Goal: Obtain resource: Download file/media

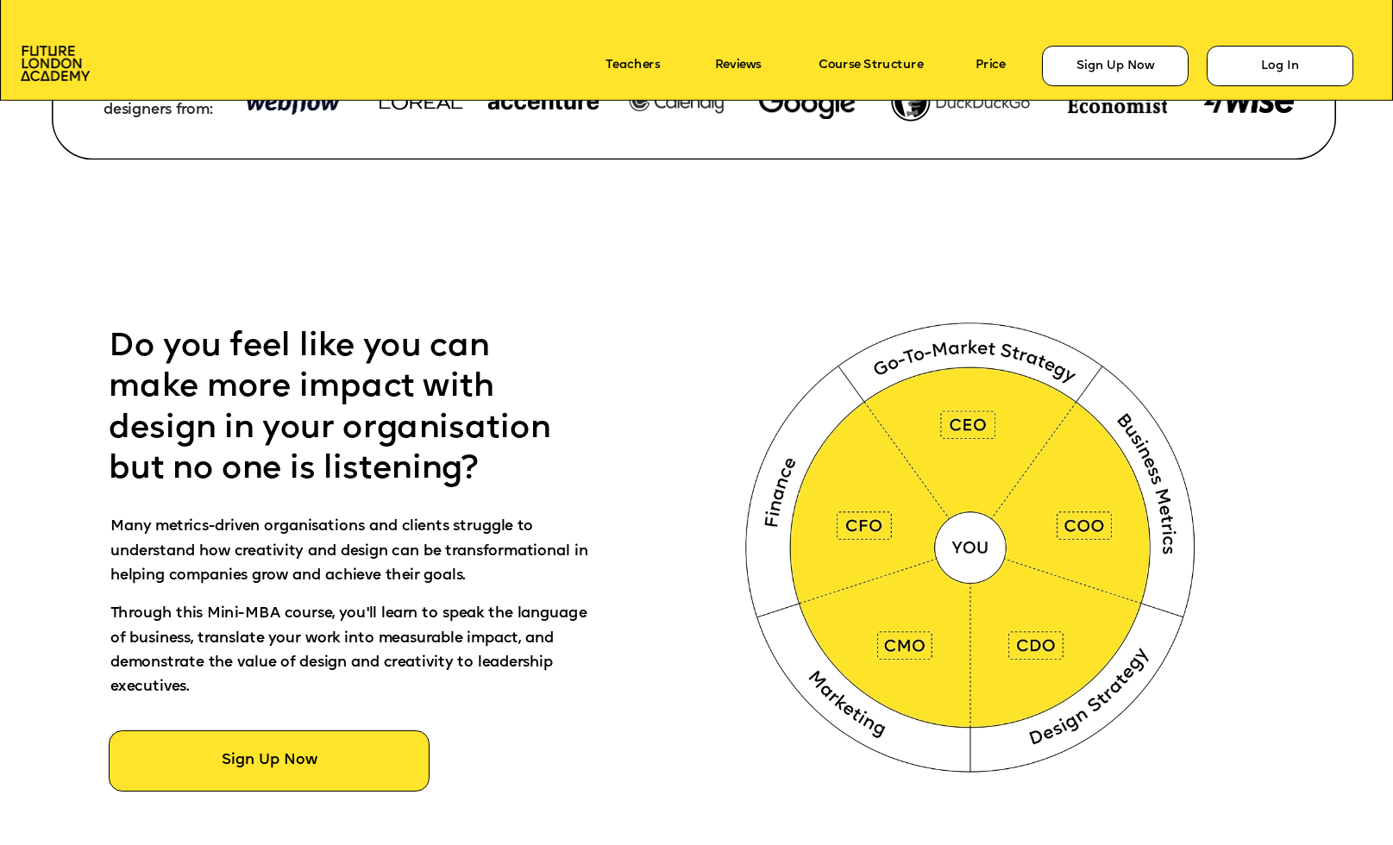
scroll to position [738, 0]
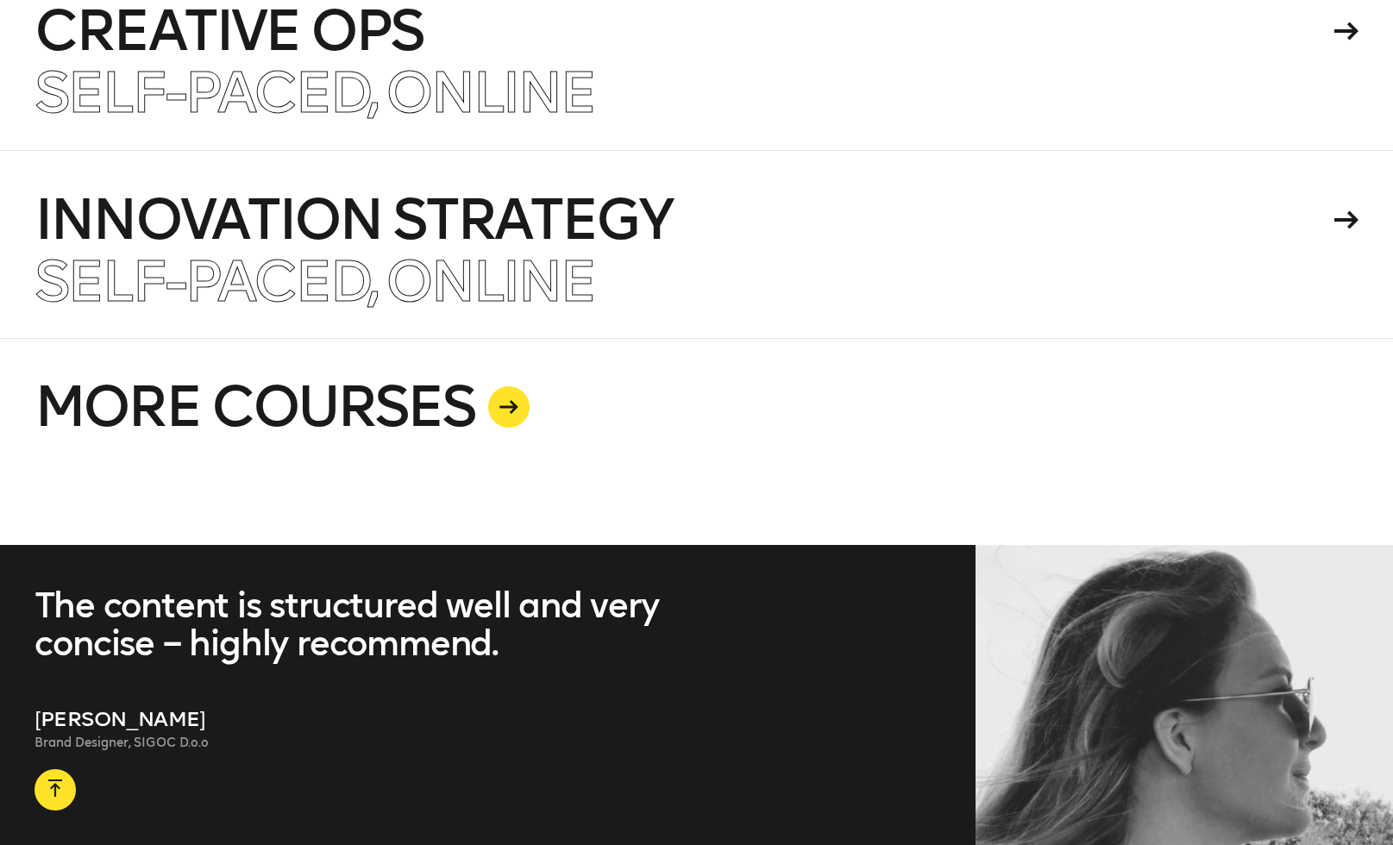
scroll to position [4622, 0]
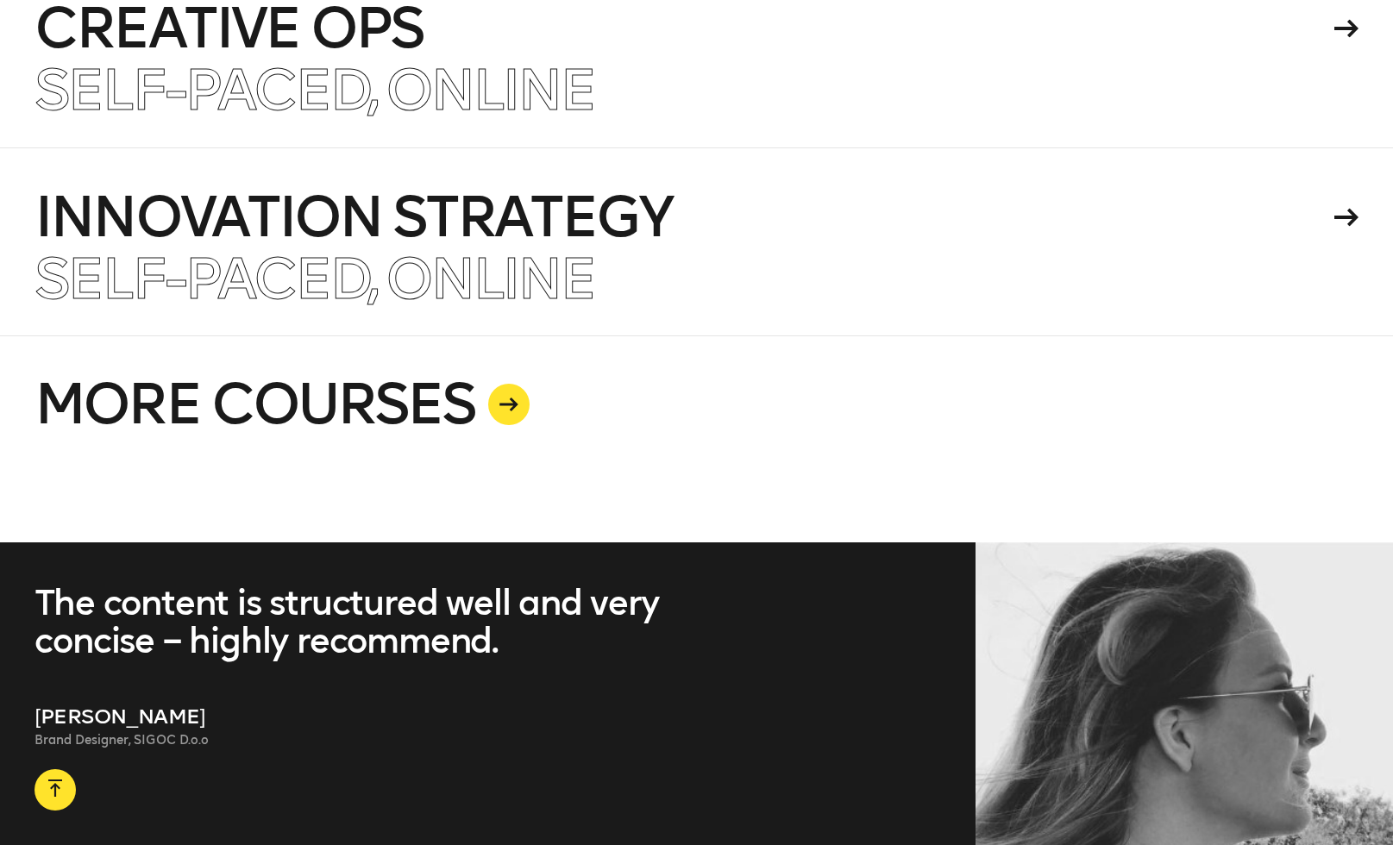
click at [519, 416] on div at bounding box center [508, 404] width 41 height 41
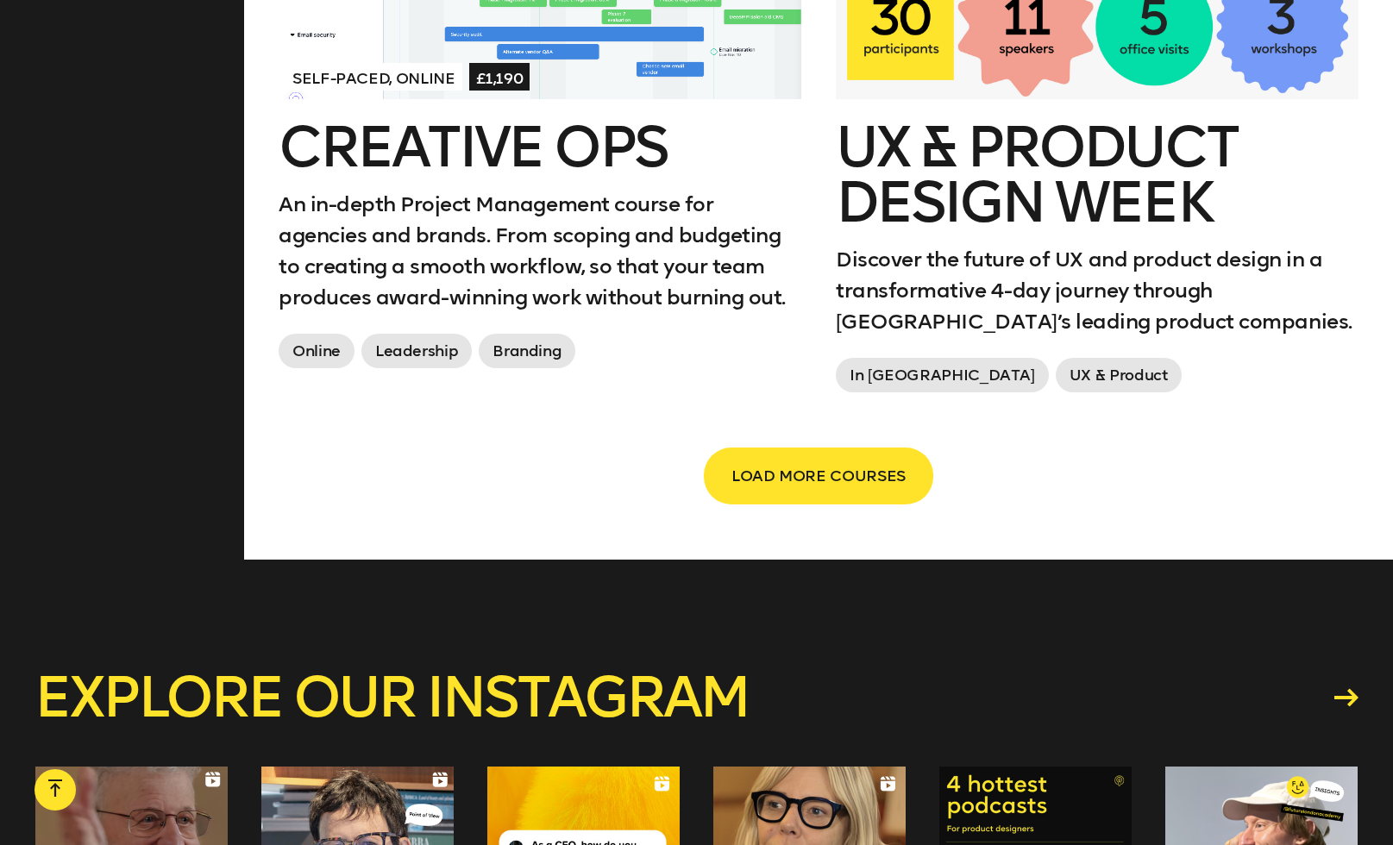
scroll to position [2990, 0]
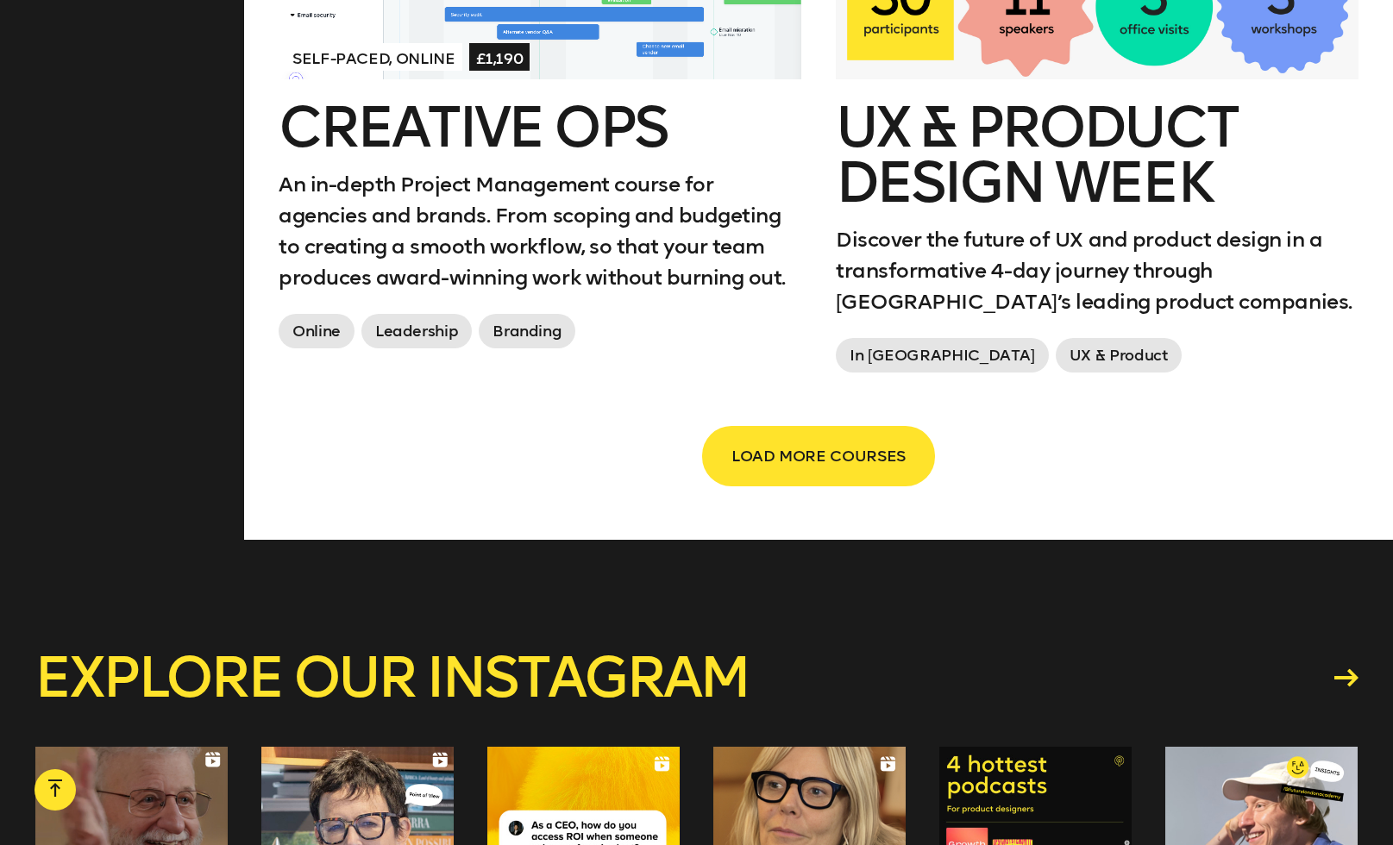
click at [809, 436] on button "LOAD MORE COURSES" at bounding box center [818, 456] width 229 height 57
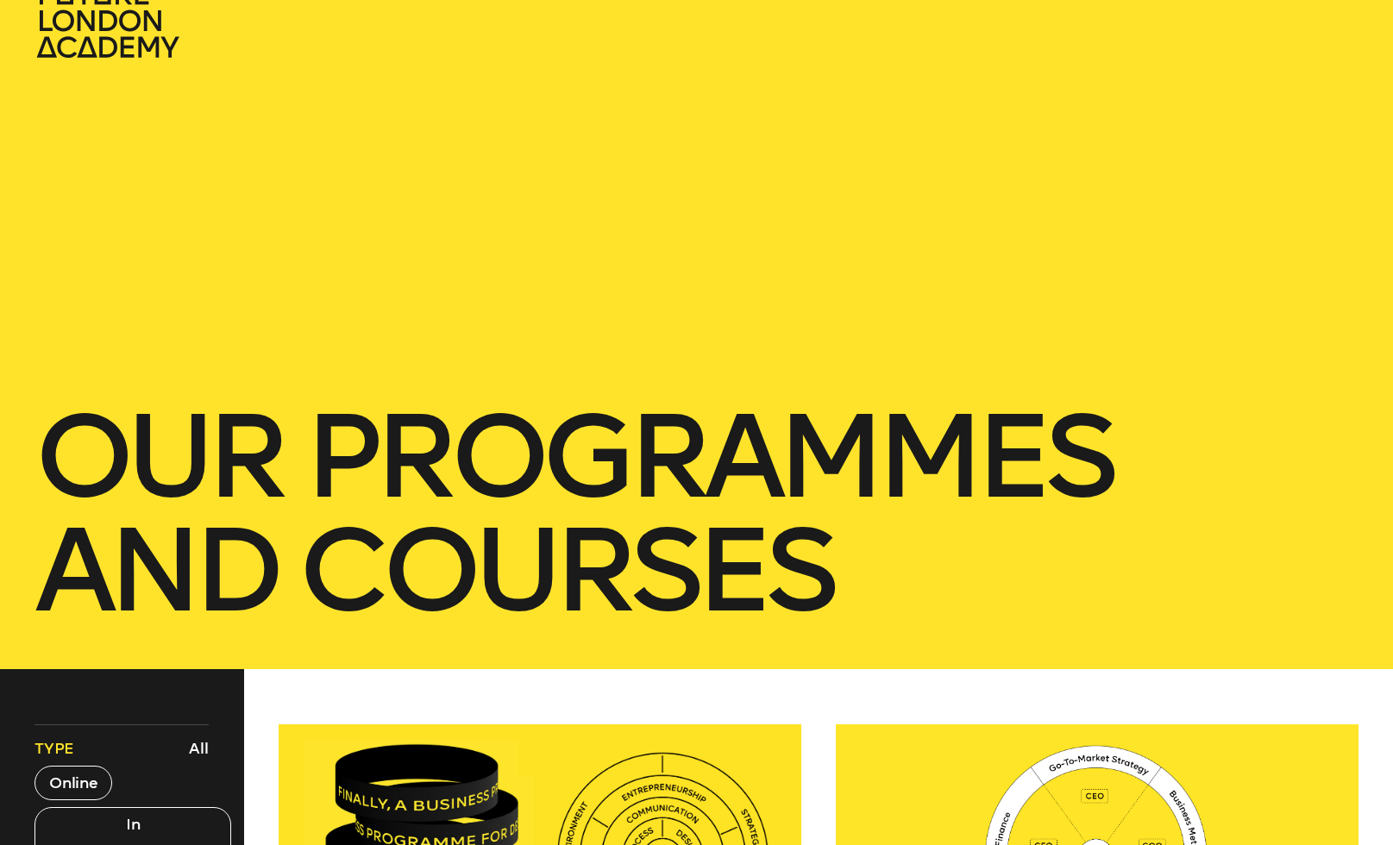
scroll to position [0, 0]
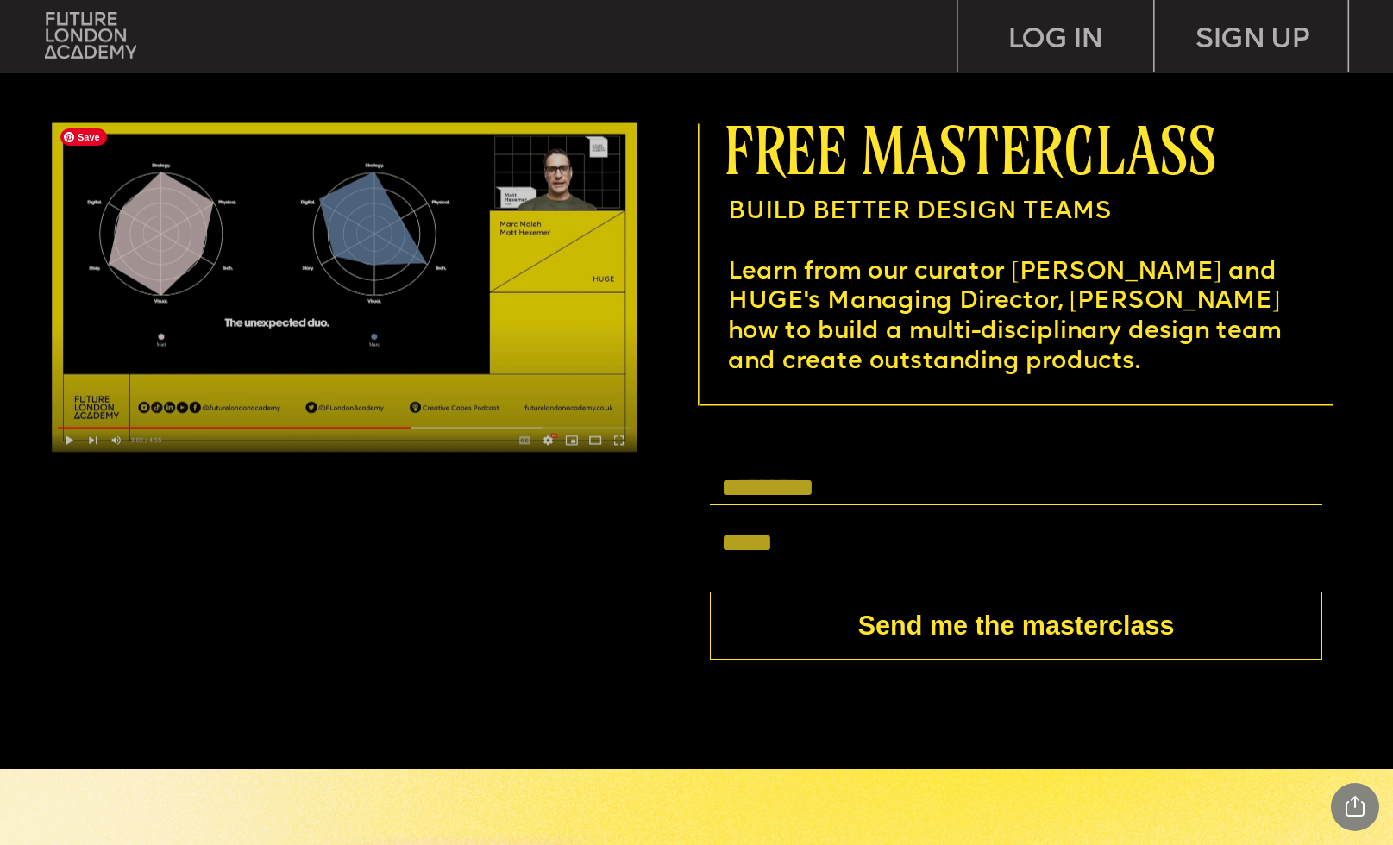
scroll to position [5340, 0]
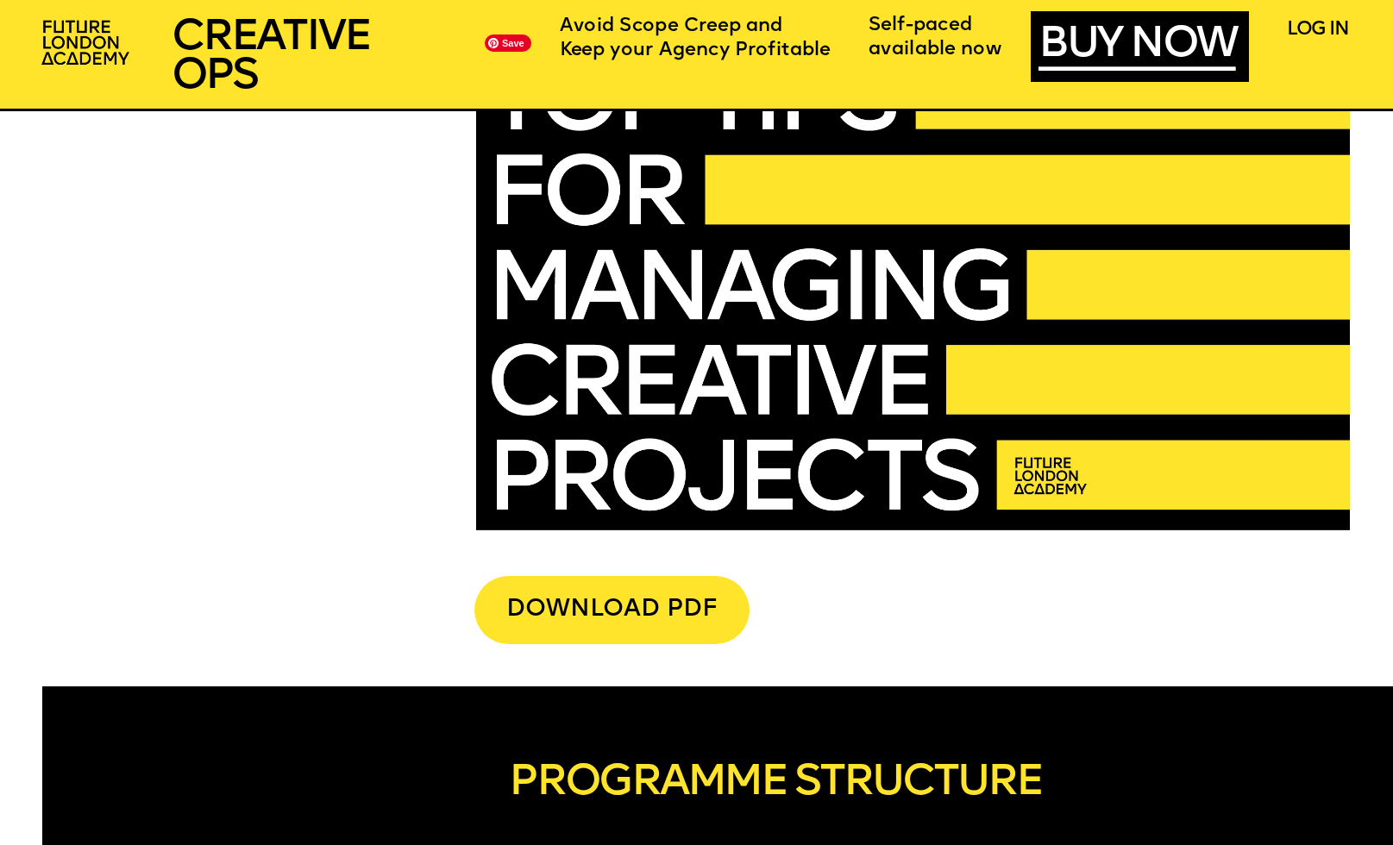
scroll to position [4816, 0]
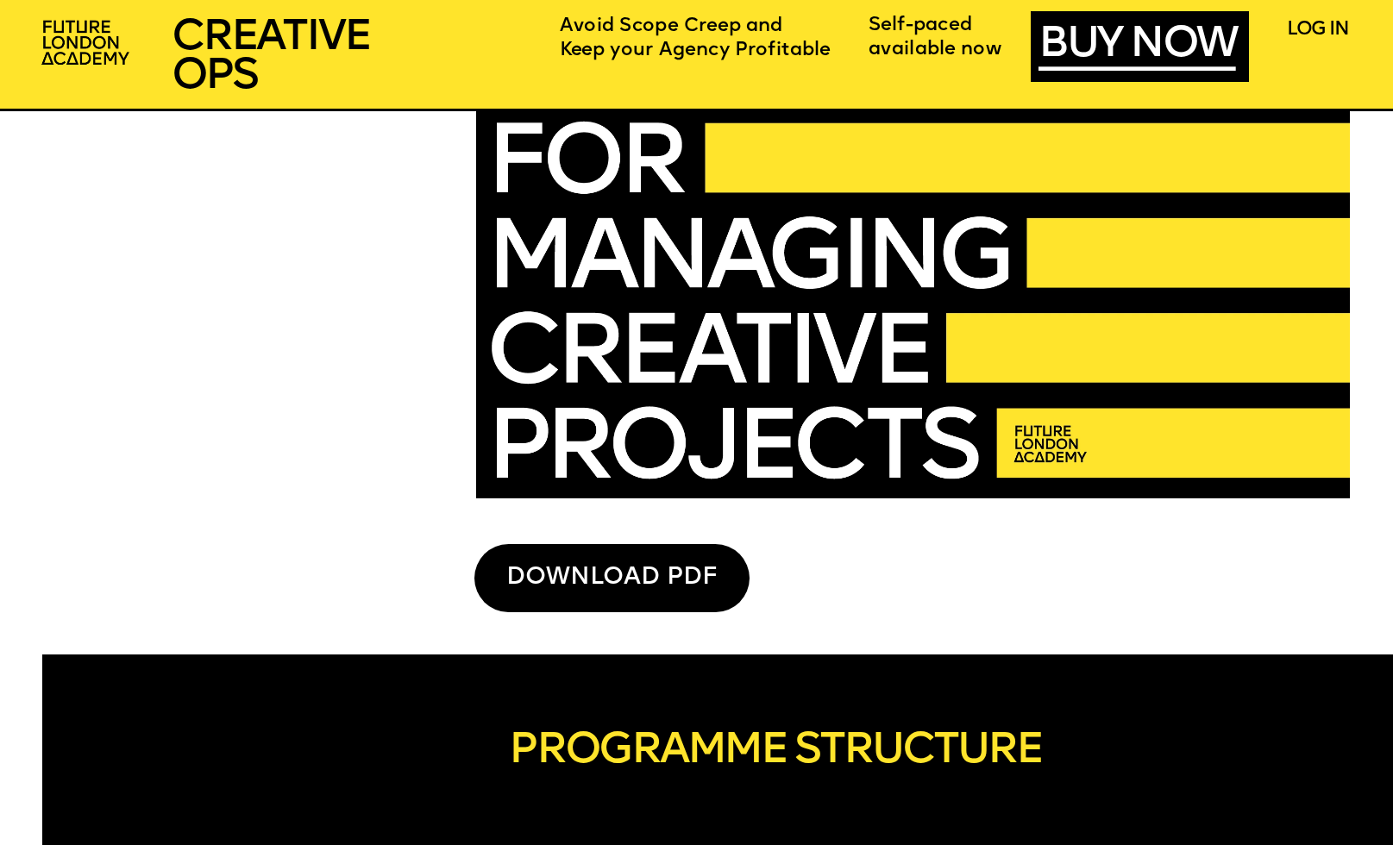
click at [657, 569] on div "DOWNLOAD PDF" at bounding box center [611, 578] width 275 height 68
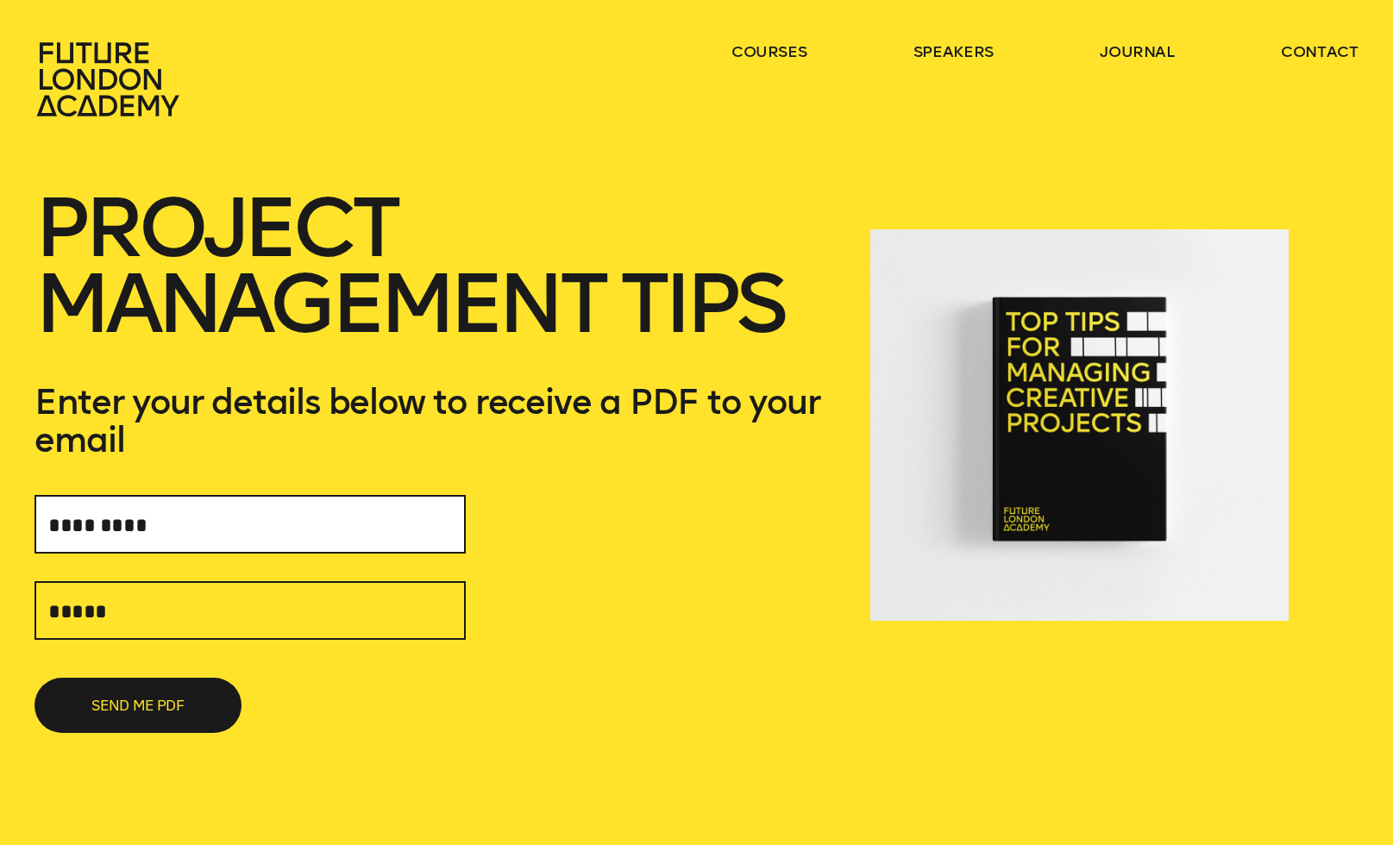
click at [191, 505] on input "text" at bounding box center [250, 524] width 431 height 59
type input "******"
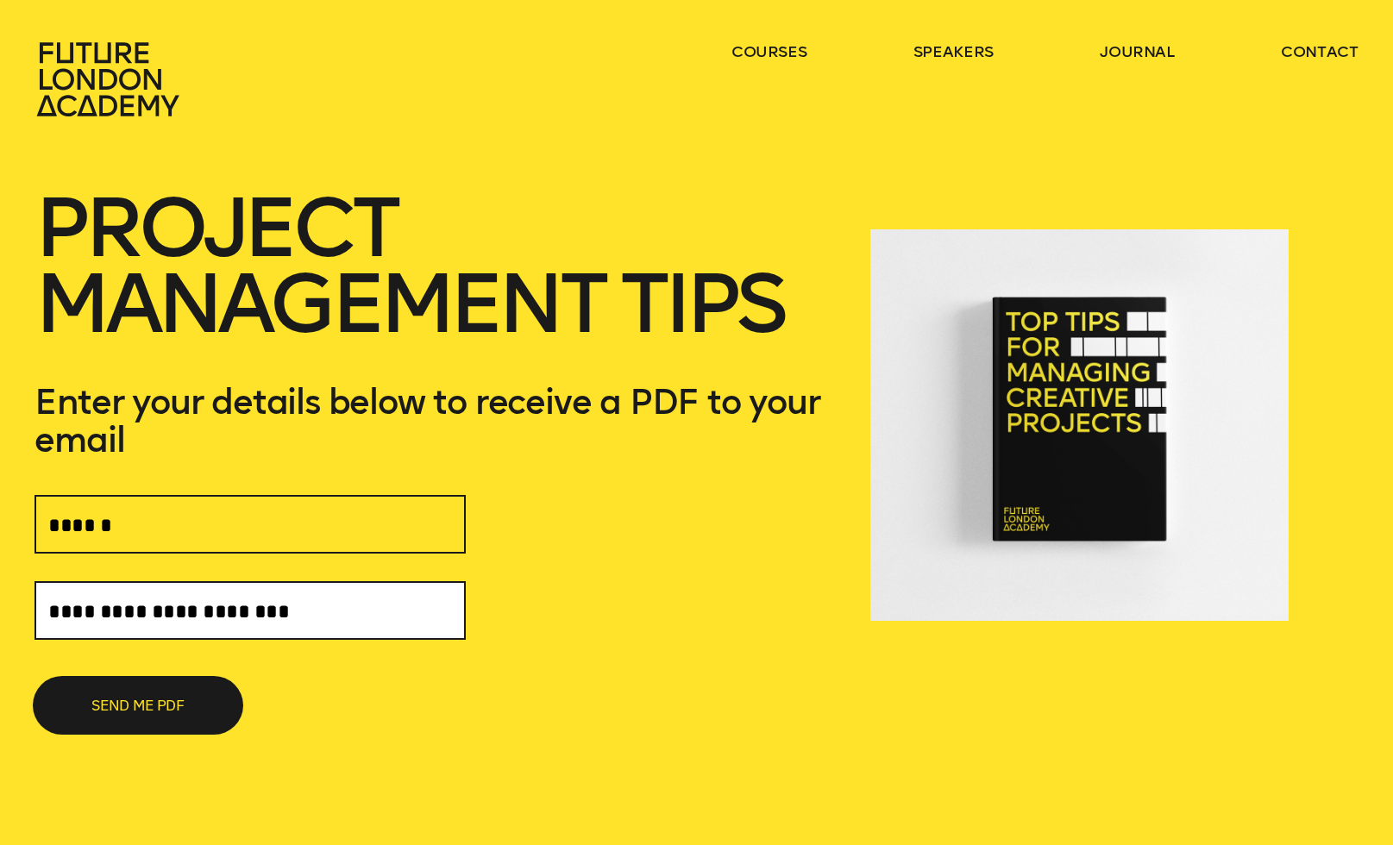
type input "**********"
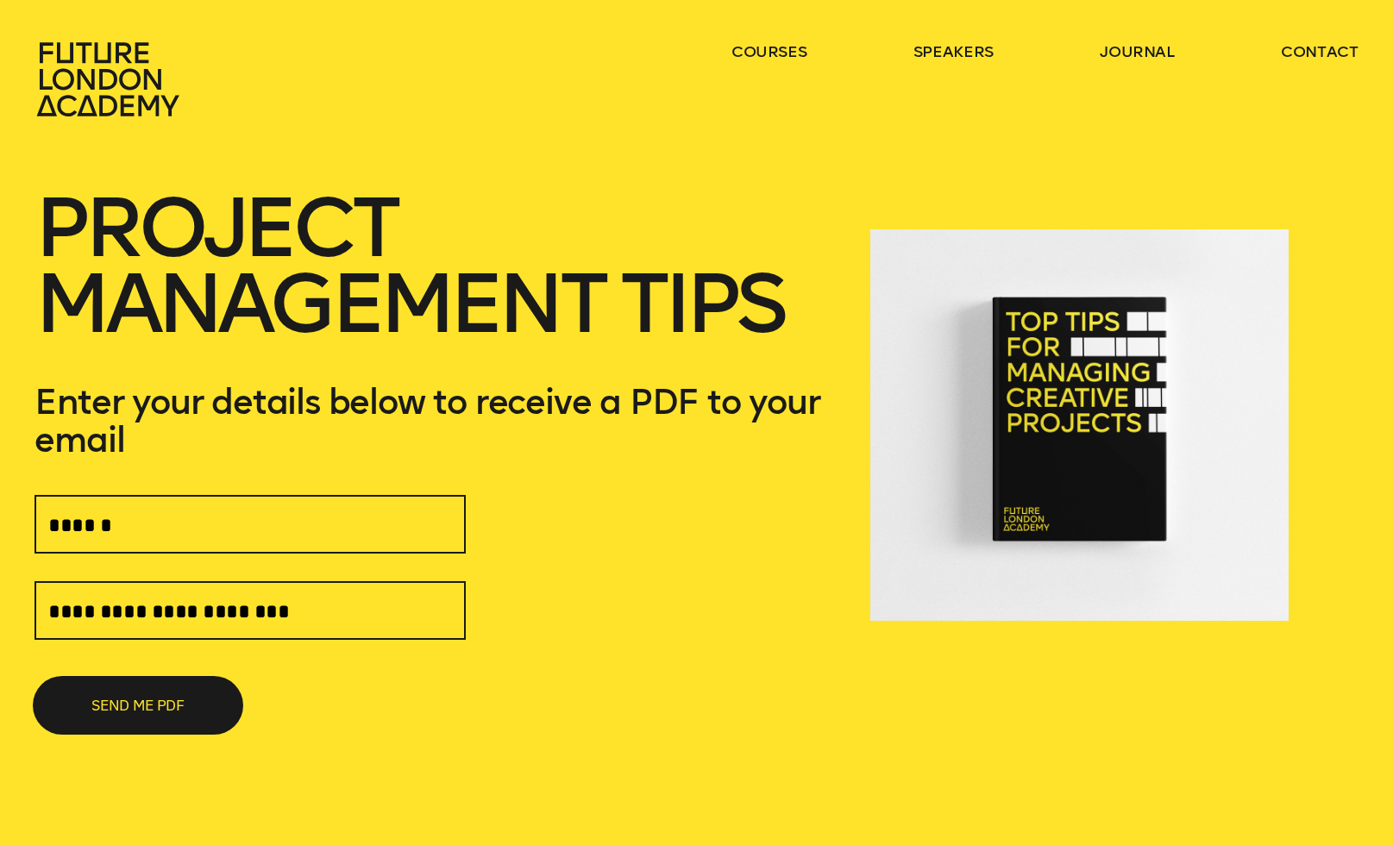
click at [153, 703] on button "SEND ME PDF" at bounding box center [138, 705] width 207 height 55
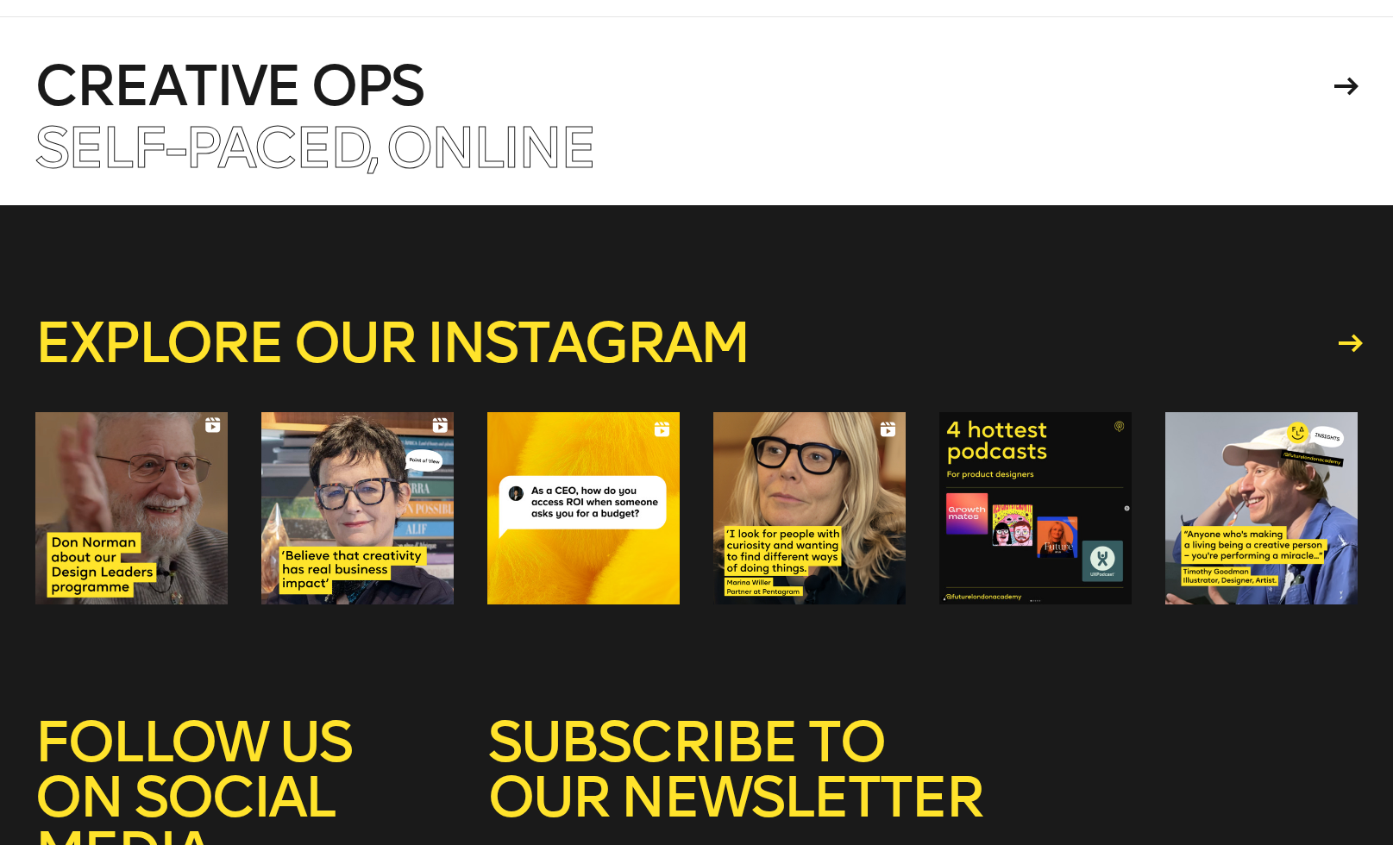
scroll to position [819, 0]
